Goal: Check status: Check status

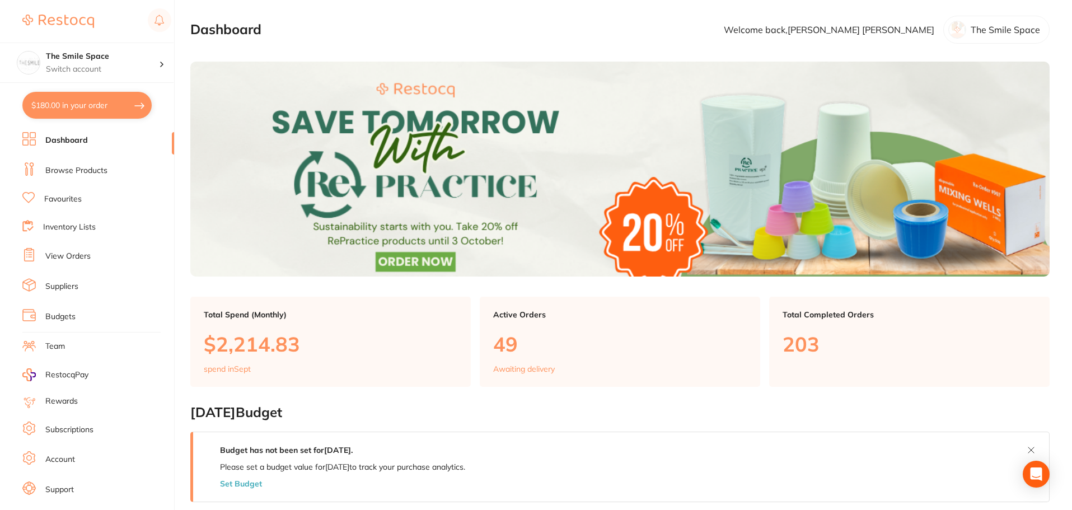
click at [68, 260] on link "View Orders" at bounding box center [67, 256] width 45 height 11
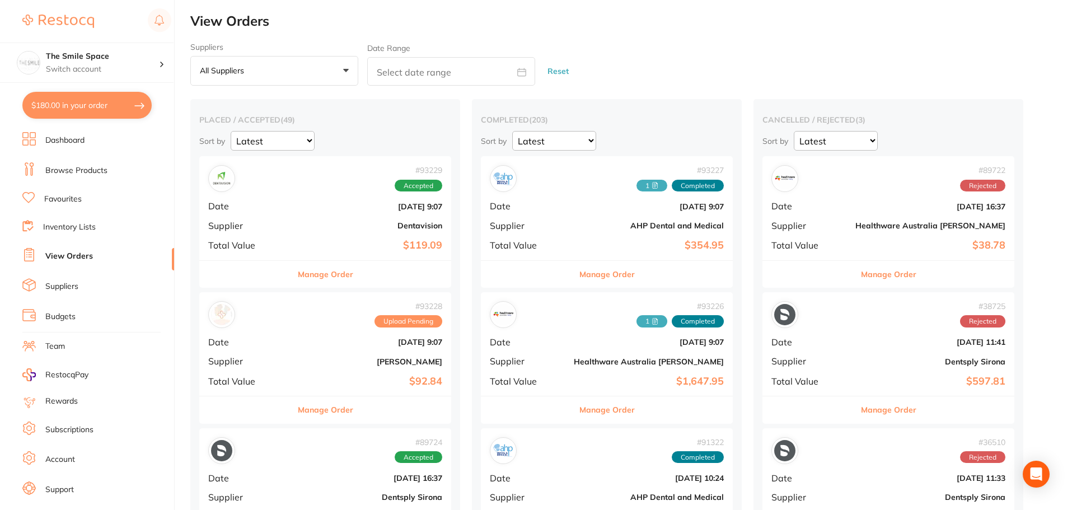
click at [855, 230] on b "Healthware Australia [PERSON_NAME]" at bounding box center [930, 225] width 150 height 9
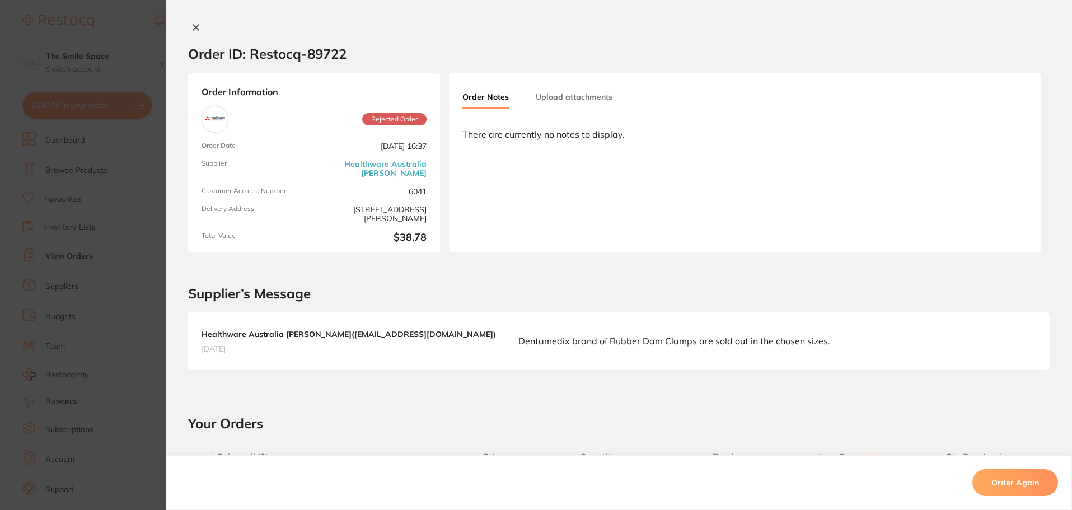
click at [129, 199] on section "Order ID: Restocq- 89722 Order Information Rejected Order Order Date [DATE] 16:…" at bounding box center [536, 255] width 1072 height 510
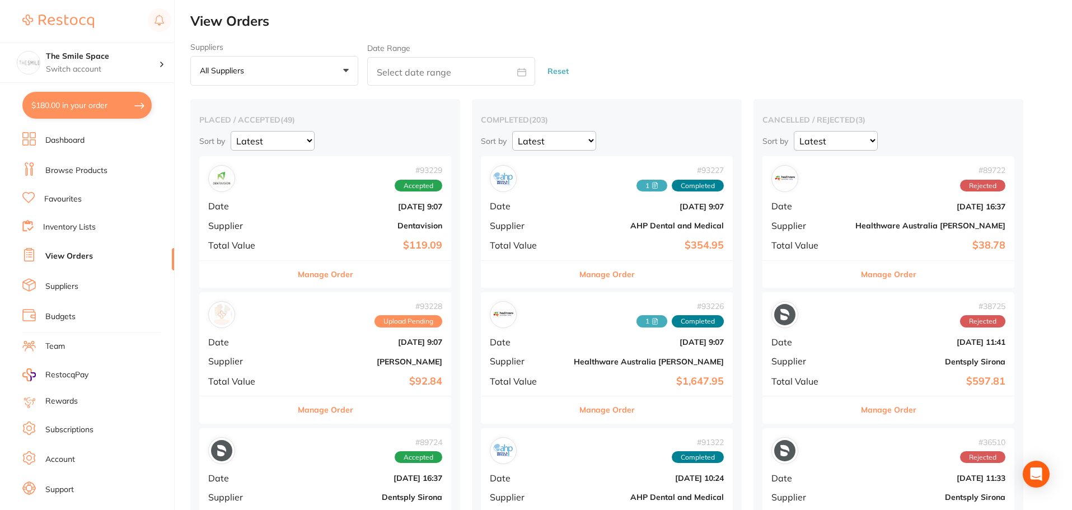
click at [344, 410] on button "Manage Order" at bounding box center [325, 409] width 55 height 27
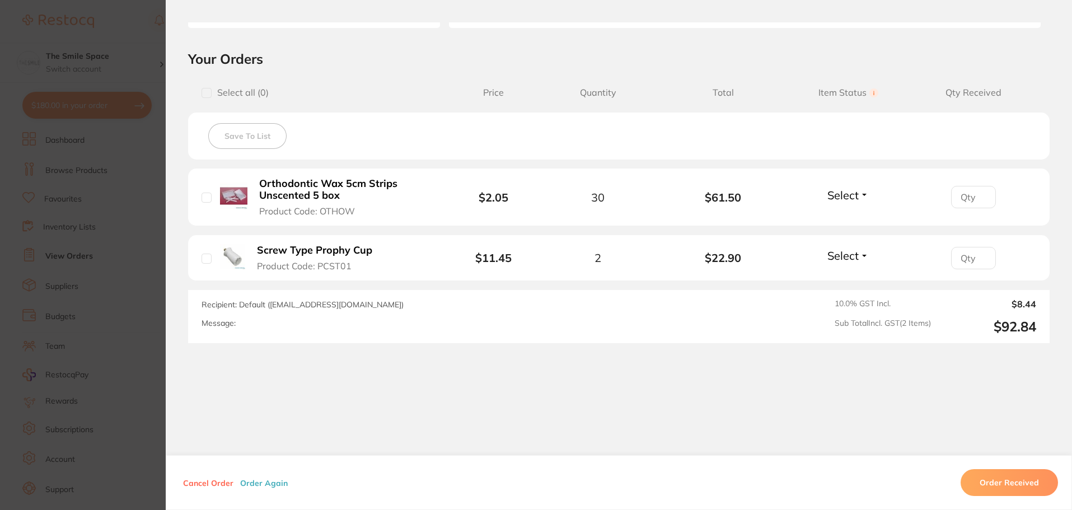
scroll to position [57, 0]
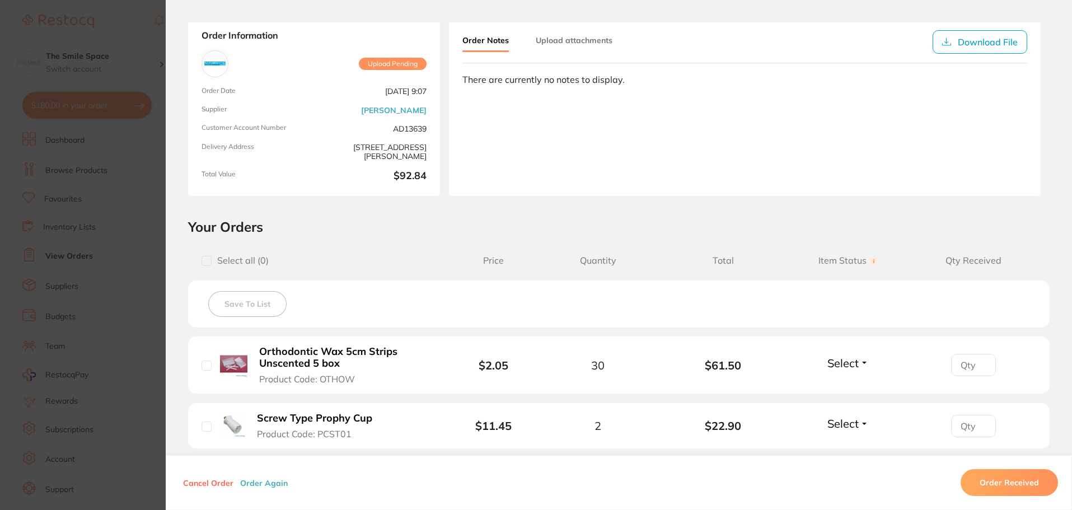
click at [132, 270] on section "Order ID: Restocq- 93228 Order Information Upload Pending Order Date [DATE] 9:0…" at bounding box center [536, 255] width 1072 height 510
